Goal: Task Accomplishment & Management: Complete application form

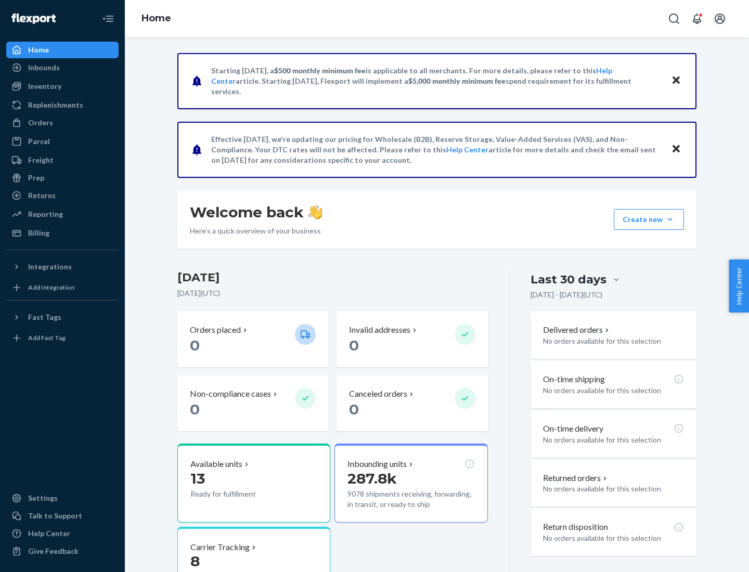
click at [670, 220] on button "Create new Create new inbound Create new order Create new product" at bounding box center [649, 219] width 70 height 21
click at [62, 68] on div "Inbounds" at bounding box center [62, 67] width 110 height 15
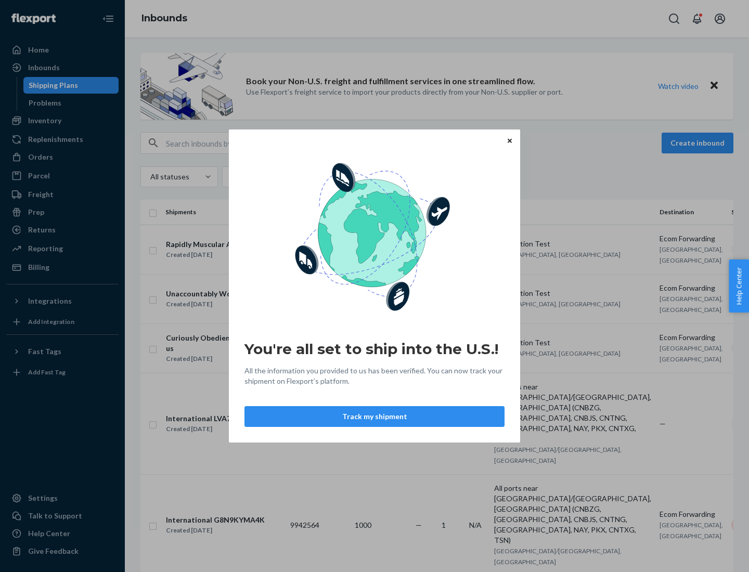
click at [62, 121] on div "You're all set to ship into the U.S.! All the information you provided to us ha…" at bounding box center [374, 286] width 749 height 572
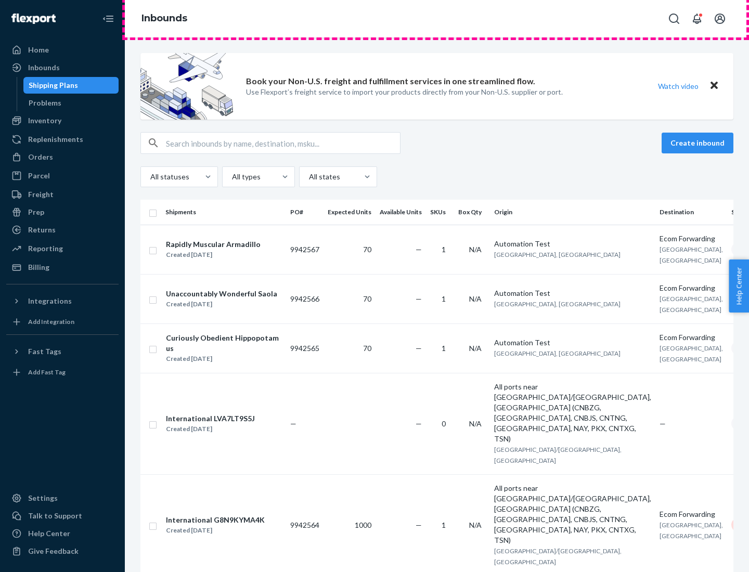
click at [437, 19] on div "Inbounds" at bounding box center [437, 18] width 624 height 37
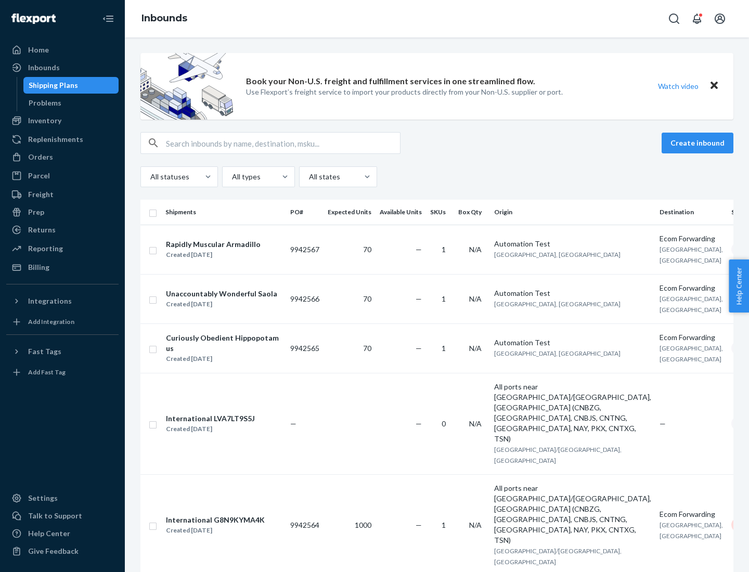
click at [437, 177] on div "All statuses All types All states" at bounding box center [436, 176] width 593 height 21
click at [52, 85] on div "Shipping Plans" at bounding box center [53, 85] width 49 height 10
click at [699, 143] on button "Create inbound" at bounding box center [698, 143] width 72 height 21
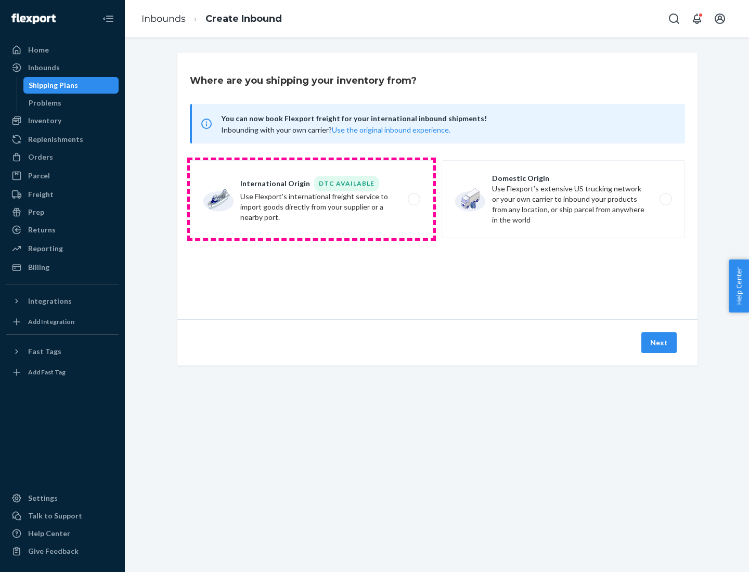
click at [312, 199] on label "International Origin DTC Available Use Flexport's international freight service…" at bounding box center [311, 199] width 243 height 78
click at [414, 199] on input "International Origin DTC Available Use Flexport's international freight service…" at bounding box center [417, 199] width 7 height 7
radio input "true"
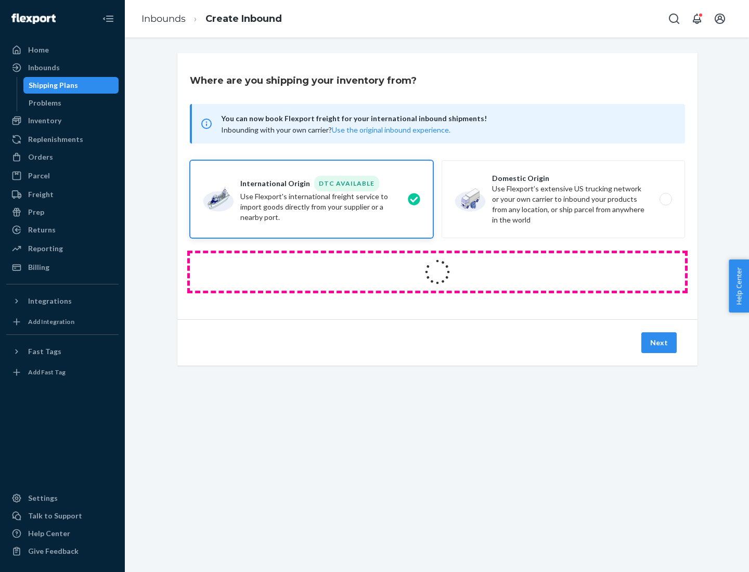
click at [438, 272] on icon at bounding box center [437, 272] width 41 height 41
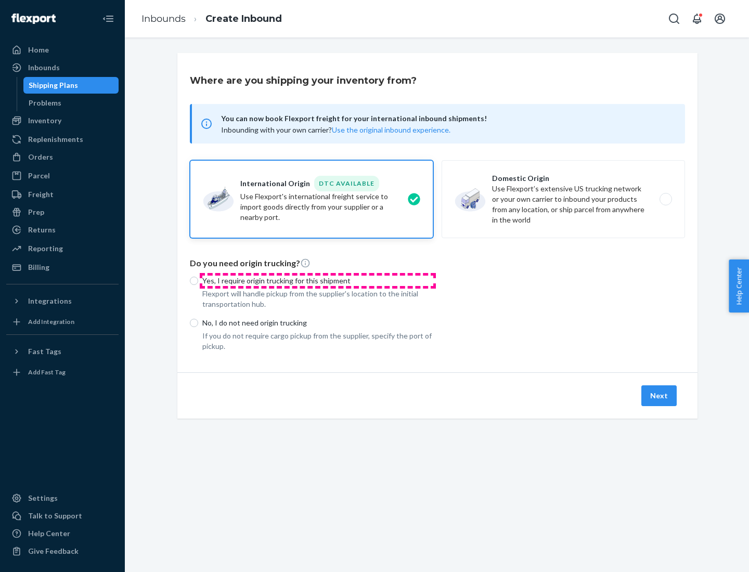
click at [318, 280] on p "Yes, I require origin trucking for this shipment" at bounding box center [317, 281] width 231 height 10
click at [198, 280] on input "Yes, I require origin trucking for this shipment" at bounding box center [194, 281] width 8 height 8
radio input "true"
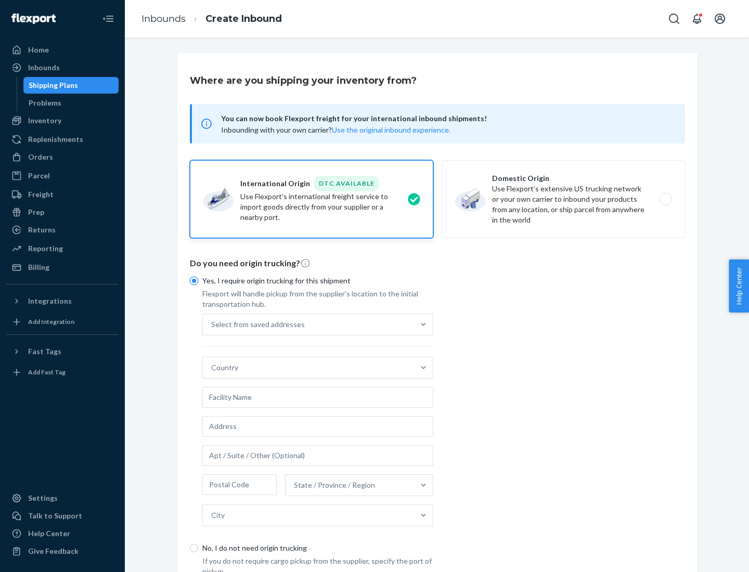
scroll to position [20, 0]
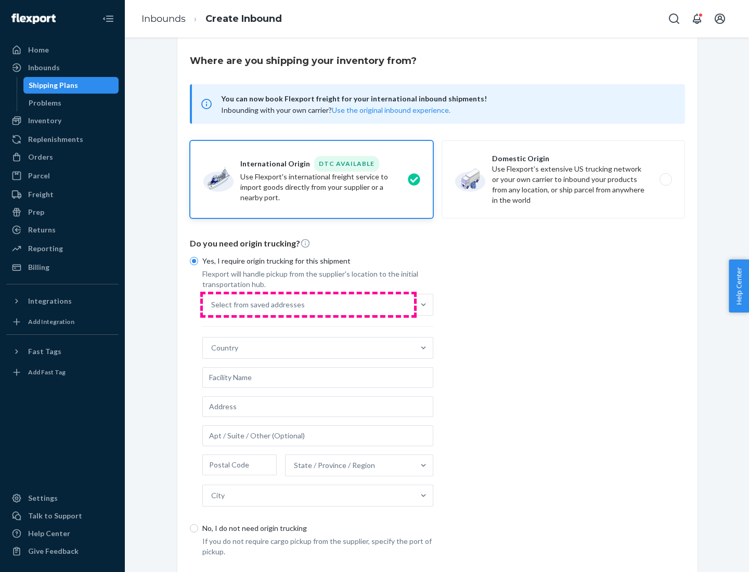
click at [308, 304] on div "Select from saved addresses" at bounding box center [308, 304] width 211 height 21
click at [212, 304] on input "Select from saved addresses" at bounding box center [211, 305] width 1 height 10
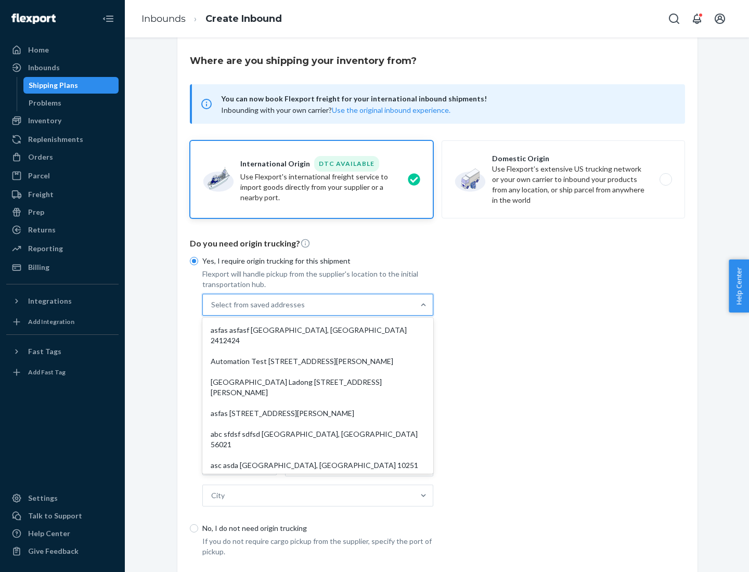
scroll to position [45, 0]
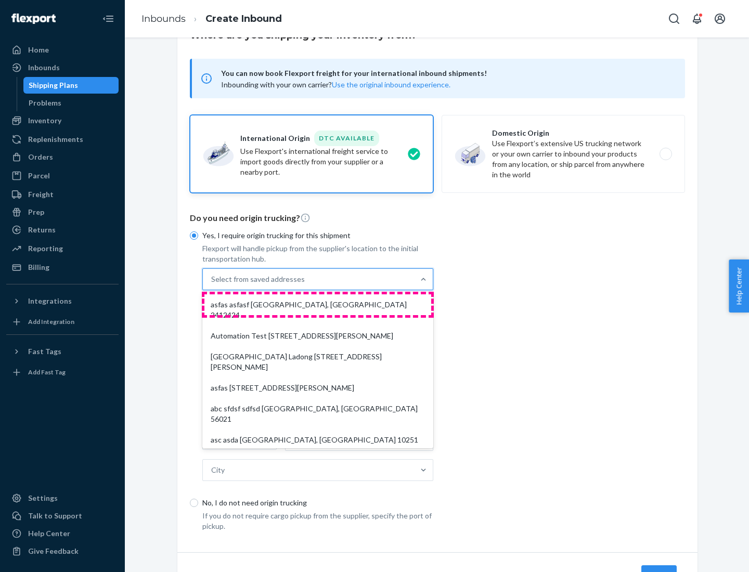
click at [318, 304] on div "asfas asfasf [GEOGRAPHIC_DATA], [GEOGRAPHIC_DATA] 2412424" at bounding box center [317, 309] width 227 height 31
click at [212, 285] on input "option asfas asfasf [GEOGRAPHIC_DATA], [GEOGRAPHIC_DATA] 2412424 focused, 1 of …" at bounding box center [211, 279] width 1 height 10
type input "asfas"
type input "asfasf"
type input "2412424"
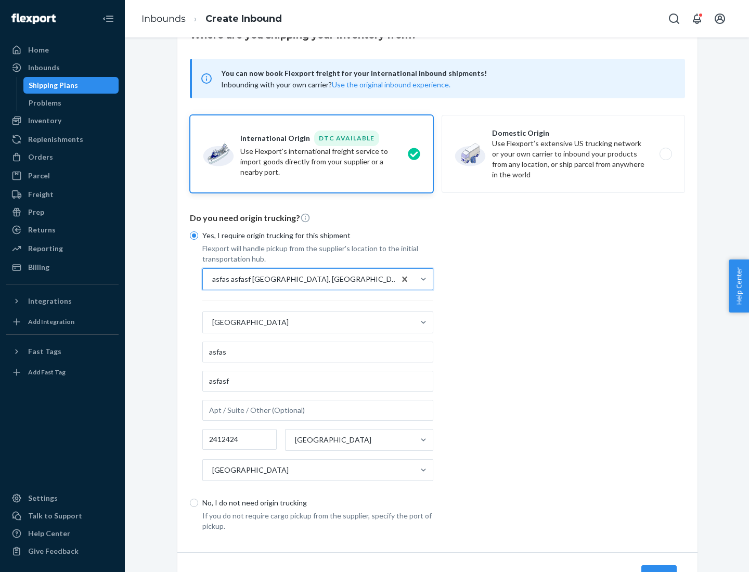
scroll to position [97, 0]
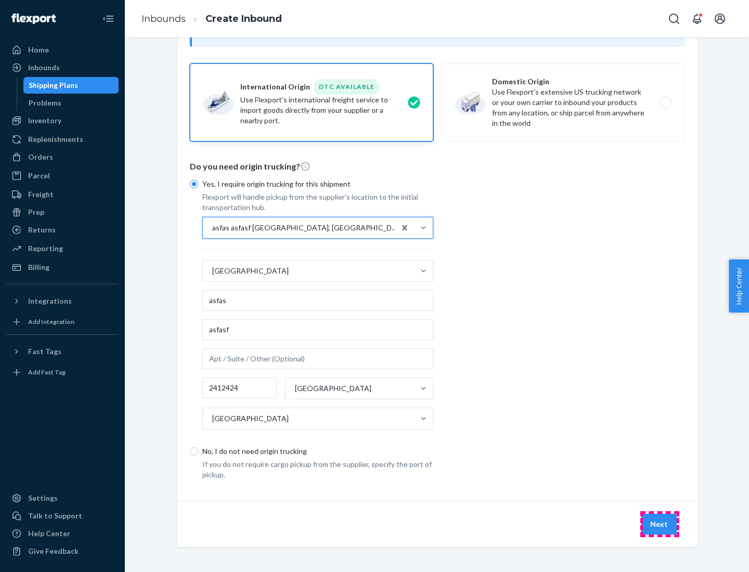
click at [660, 524] on button "Next" at bounding box center [658, 524] width 35 height 21
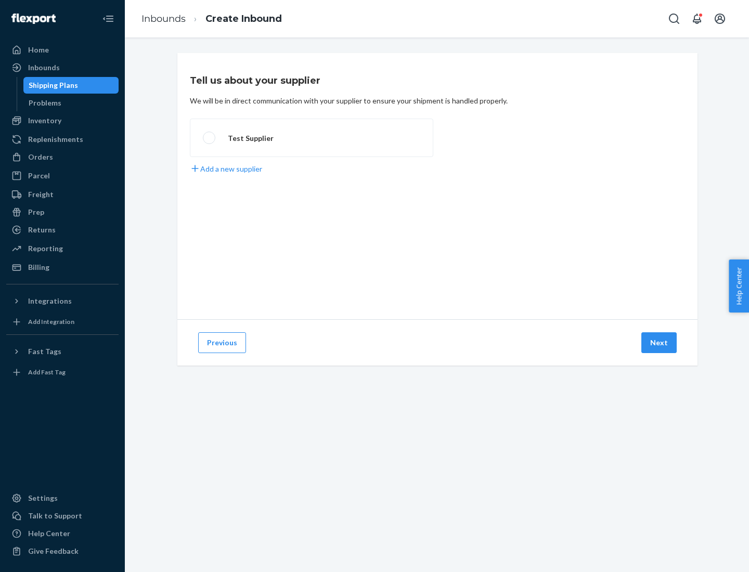
click at [312, 138] on label "Test Supplier" at bounding box center [311, 138] width 243 height 38
click at [210, 138] on input "Test Supplier" at bounding box center [206, 138] width 7 height 7
radio input "true"
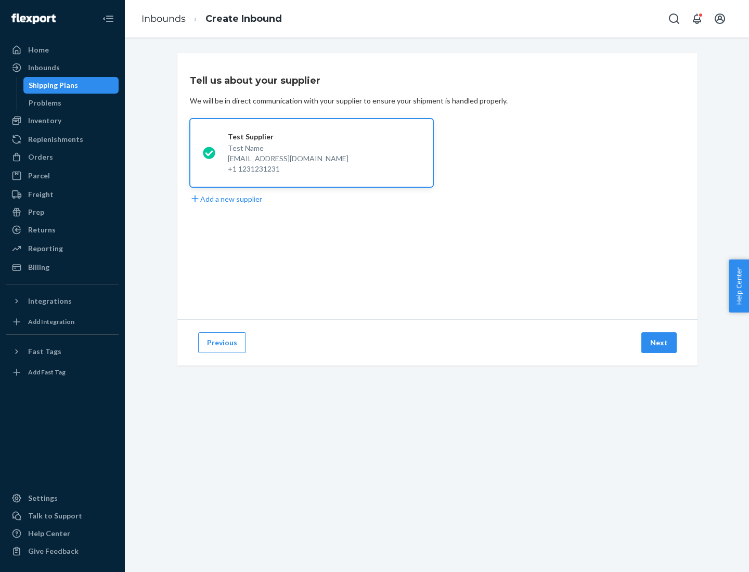
click at [660, 343] on button "Next" at bounding box center [658, 342] width 35 height 21
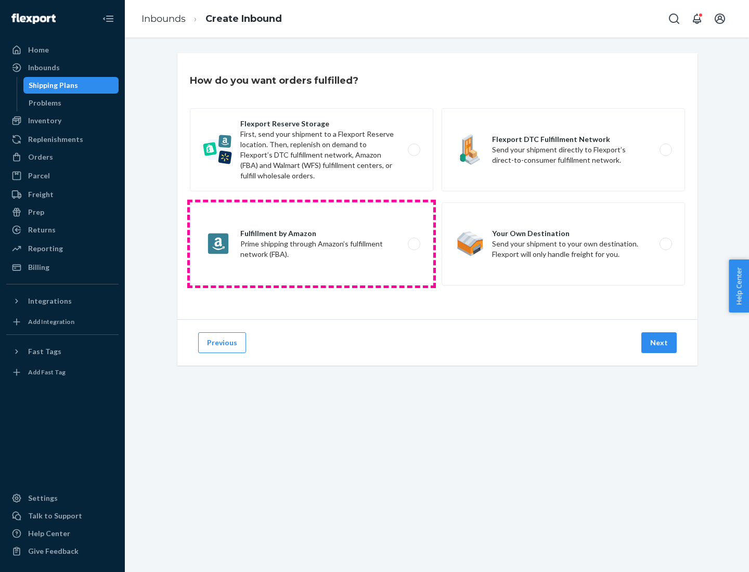
click at [312, 244] on label "Fulfillment by Amazon Prime shipping through Amazon’s fulfillment network (FBA)." at bounding box center [311, 243] width 243 height 83
click at [414, 244] on input "Fulfillment by Amazon Prime shipping through Amazon’s fulfillment network (FBA)." at bounding box center [417, 244] width 7 height 7
radio input "true"
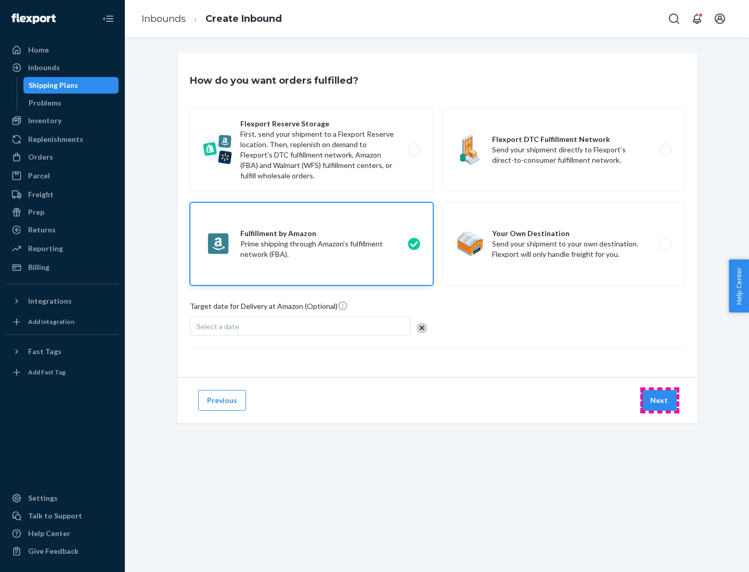
click at [660, 401] on button "Next" at bounding box center [658, 400] width 35 height 21
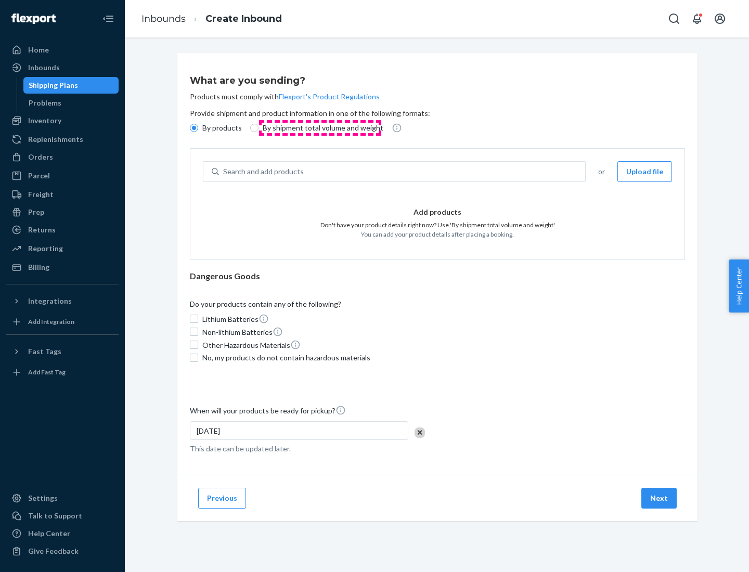
click at [320, 128] on p "By shipment total volume and weight" at bounding box center [323, 128] width 121 height 10
click at [259, 128] on input "By shipment total volume and weight" at bounding box center [254, 128] width 8 height 8
radio input "true"
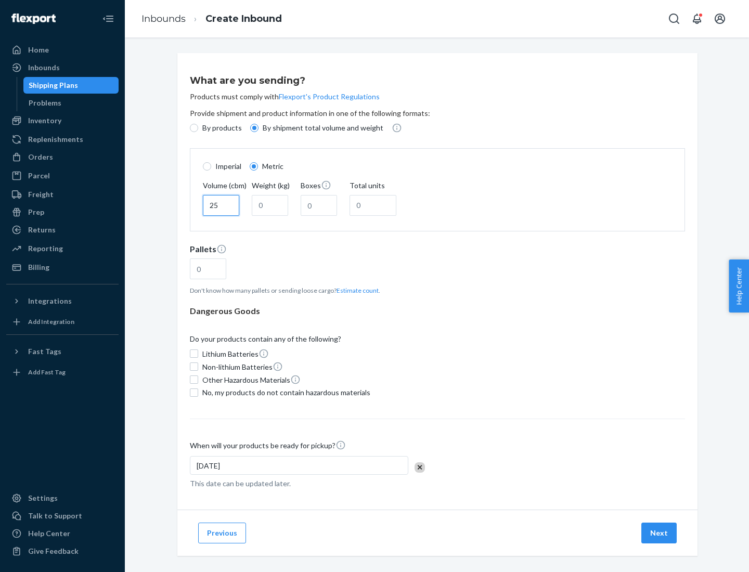
type input "25"
type input "100"
type input "50"
type input "500"
click at [355, 290] on button "Estimate count" at bounding box center [358, 290] width 42 height 9
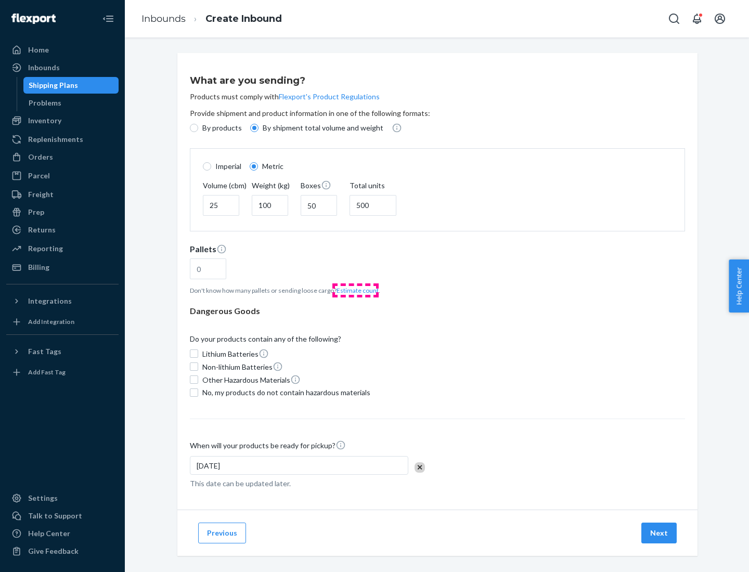
type input "16"
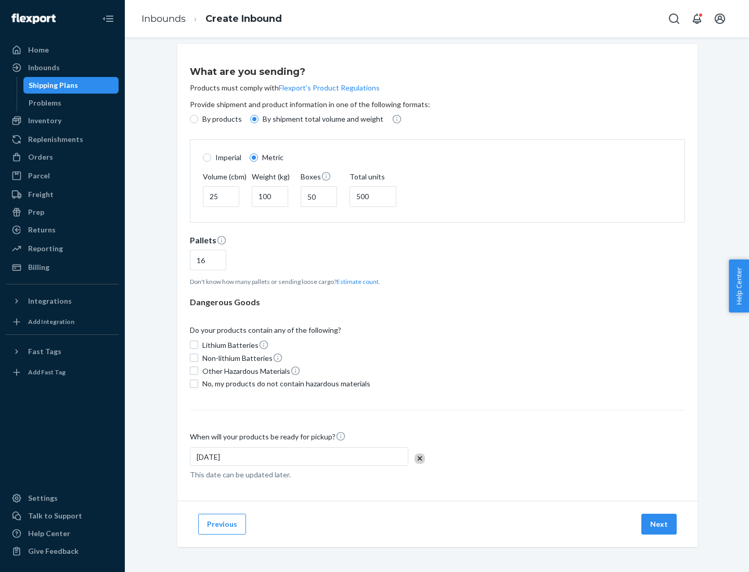
click at [285, 383] on span "No, my products do not contain hazardous materials" at bounding box center [286, 384] width 168 height 10
click at [198, 383] on input "No, my products do not contain hazardous materials" at bounding box center [194, 384] width 8 height 8
checkbox input "true"
click at [660, 524] on button "Next" at bounding box center [658, 524] width 35 height 21
